Goal: Entertainment & Leisure: Consume media (video, audio)

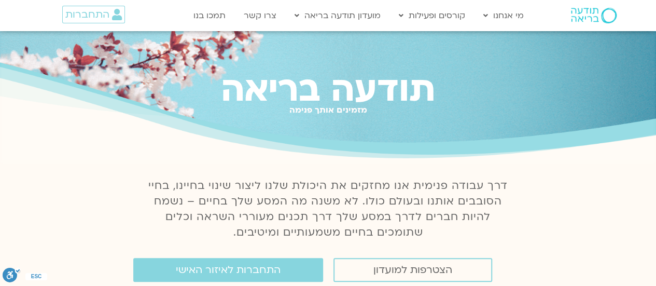
scroll to position [70, 0]
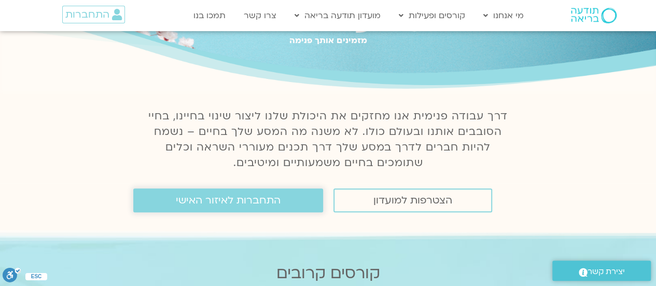
click at [189, 204] on span "התחברות לאיזור האישי" at bounding box center [228, 200] width 105 height 11
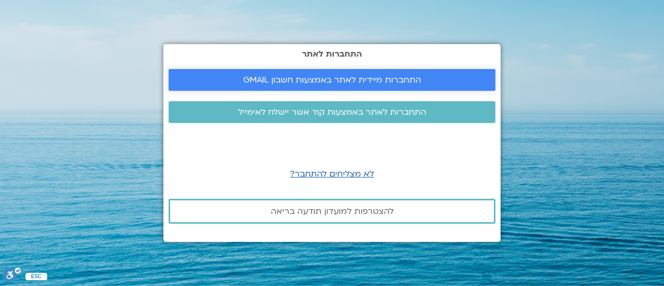
click at [279, 75] on span "התחברות מיידית לאתר באמצעות חשבון GMAIL" at bounding box center [332, 79] width 178 height 9
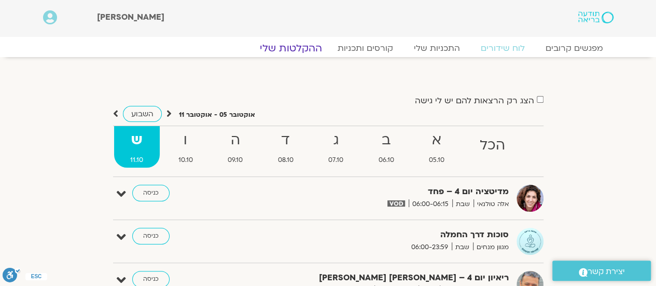
click at [308, 43] on link "ההקלטות שלי" at bounding box center [290, 48] width 87 height 12
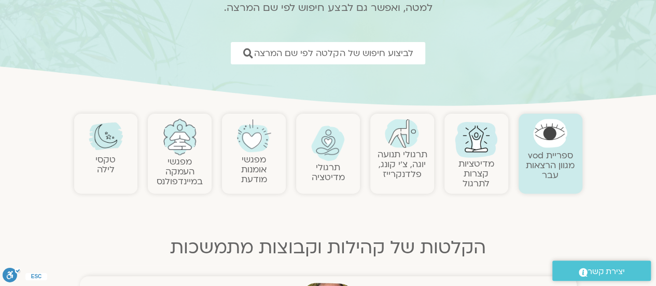
scroll to position [122, 0]
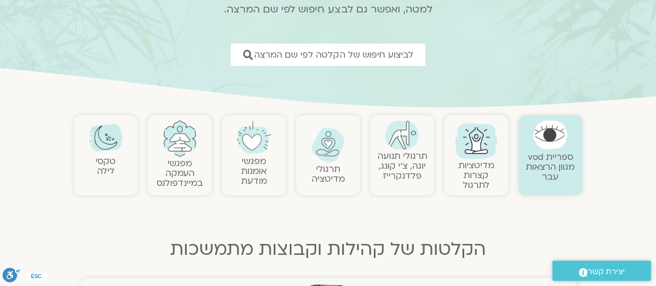
click at [481, 146] on img at bounding box center [476, 140] width 50 height 50
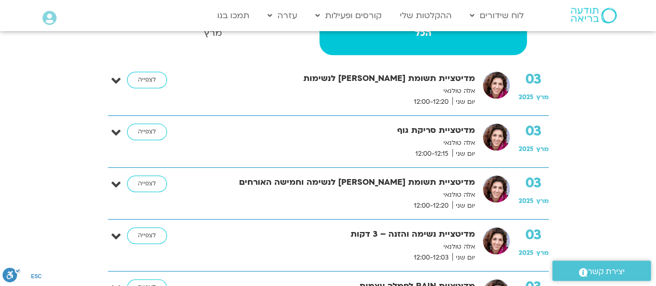
scroll to position [279, 0]
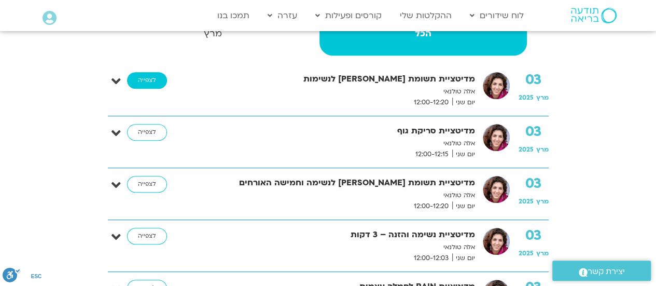
click at [157, 81] on link "לצפייה" at bounding box center [147, 80] width 40 height 17
